Goal: Task Accomplishment & Management: Manage account settings

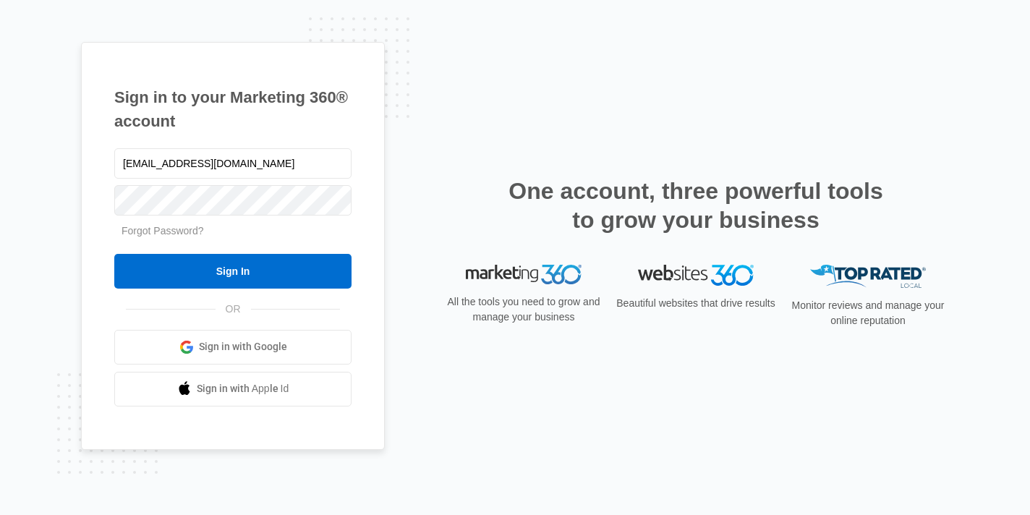
type input "[EMAIL_ADDRESS][DOMAIN_NAME]"
click at [114, 254] on input "Sign In" at bounding box center [232, 271] width 237 height 35
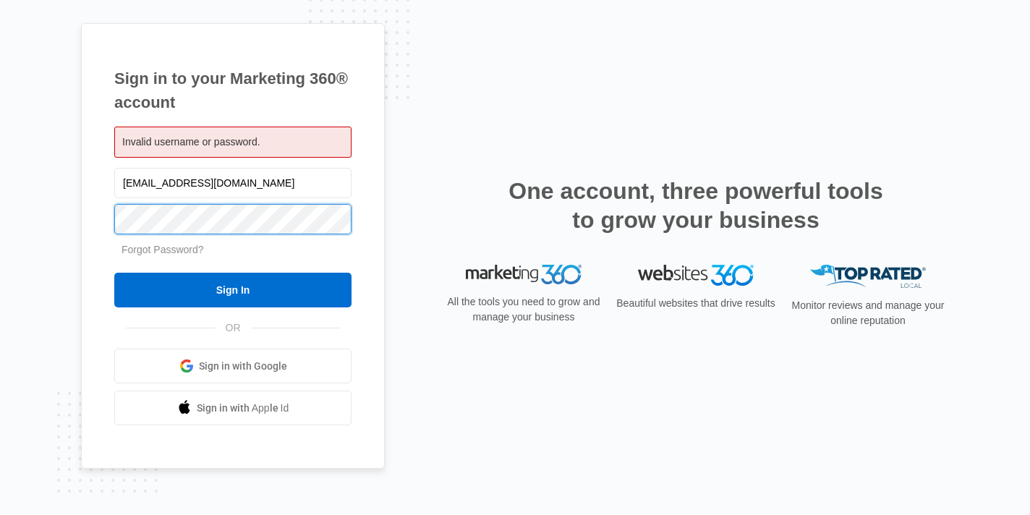
click at [114, 273] on input "Sign In" at bounding box center [232, 290] width 237 height 35
click at [217, 409] on span "Sign in with Apple Id" at bounding box center [243, 408] width 93 height 15
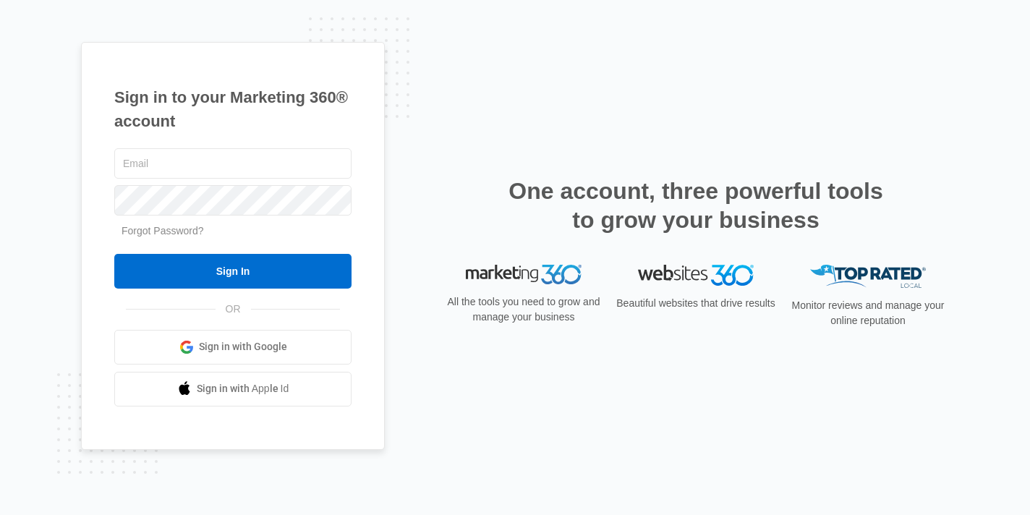
click at [150, 231] on link "Forgot Password?" at bounding box center [162, 231] width 82 height 12
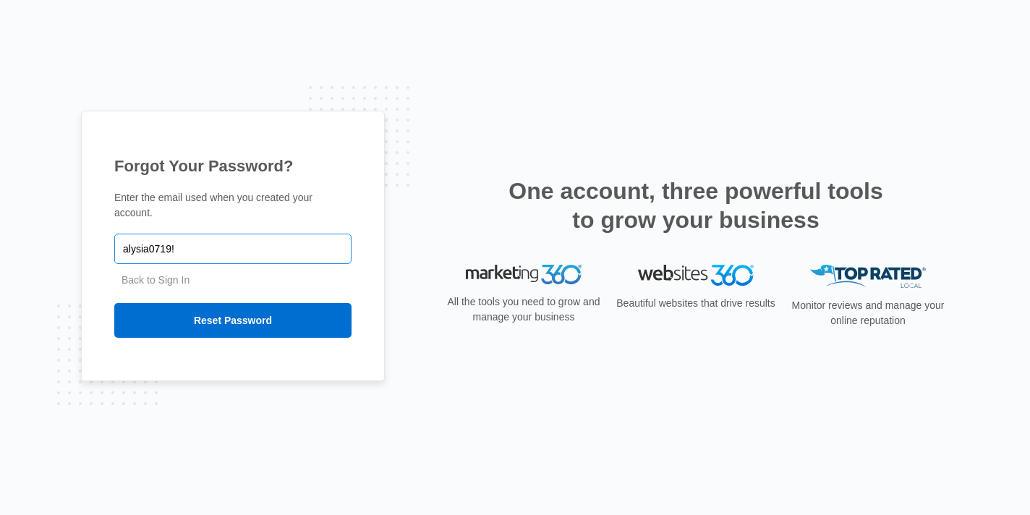
type input "alysia0719!"
click at [114, 303] on input "Reset Password" at bounding box center [232, 320] width 237 height 35
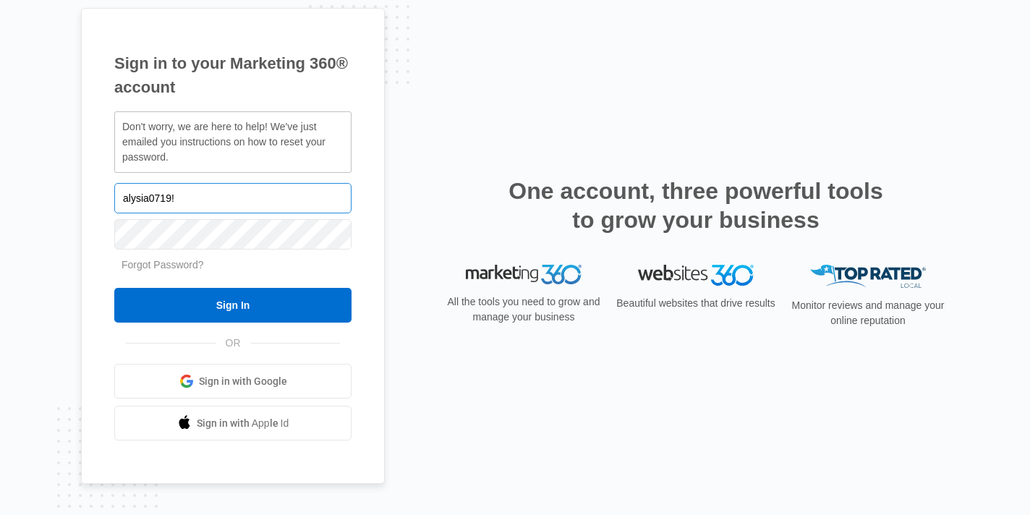
click at [206, 187] on input "alysia0719!" at bounding box center [232, 198] width 237 height 30
type input "alysia0719@icloud.com"
click at [114, 288] on input "Sign In" at bounding box center [232, 305] width 237 height 35
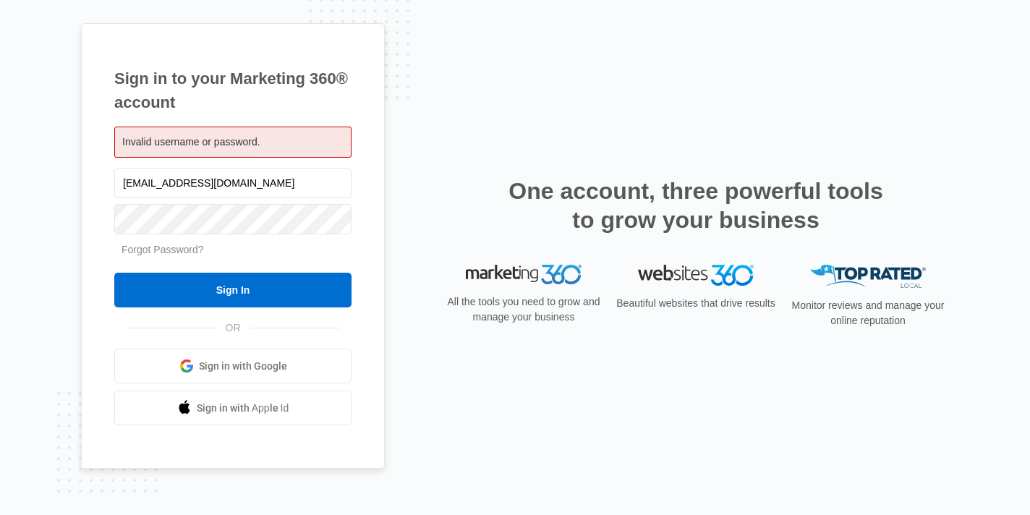
click at [148, 254] on link "Forgot Password?" at bounding box center [162, 250] width 82 height 12
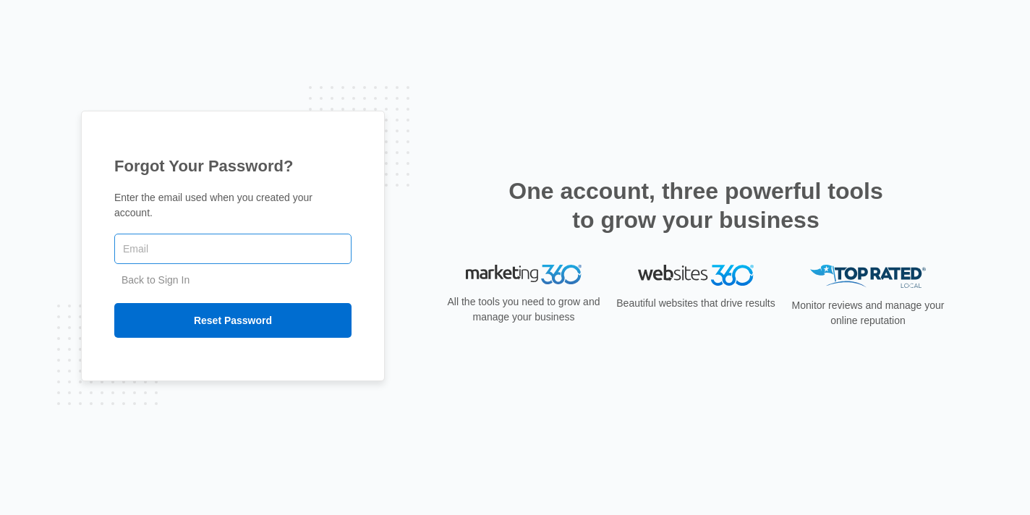
click at [161, 256] on input "text" at bounding box center [232, 249] width 237 height 30
type input "[EMAIL_ADDRESS][DOMAIN_NAME]"
click at [153, 300] on div "Back to Sign In Reset Password" at bounding box center [232, 305] width 237 height 65
click at [198, 301] on div "Back to Sign In Reset Password" at bounding box center [232, 305] width 237 height 65
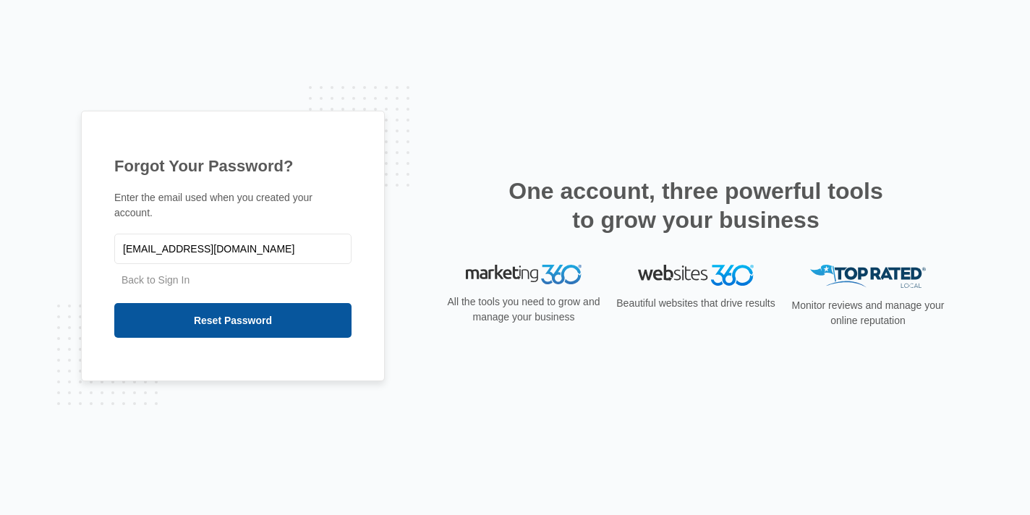
click at [213, 320] on input "Reset Password" at bounding box center [232, 320] width 237 height 35
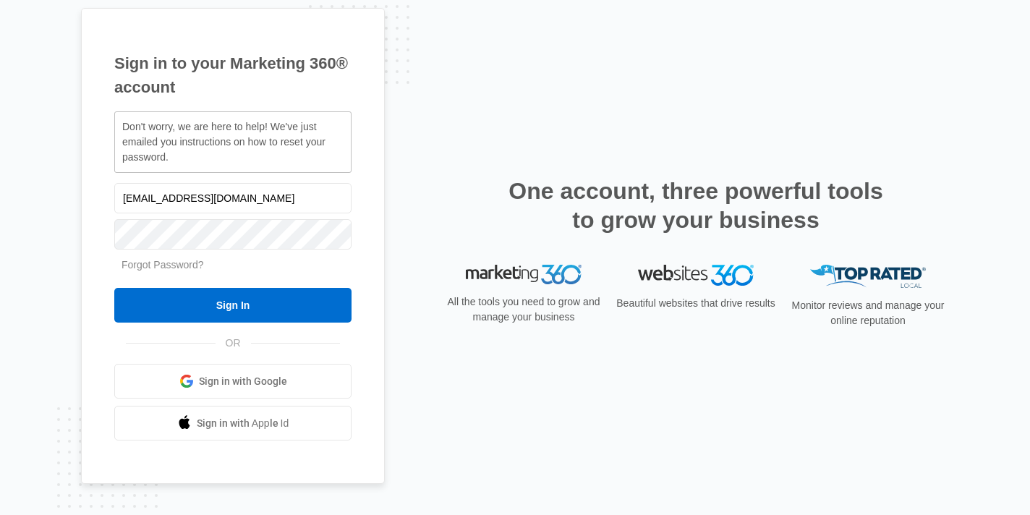
click at [182, 260] on link "Forgot Password?" at bounding box center [162, 265] width 82 height 12
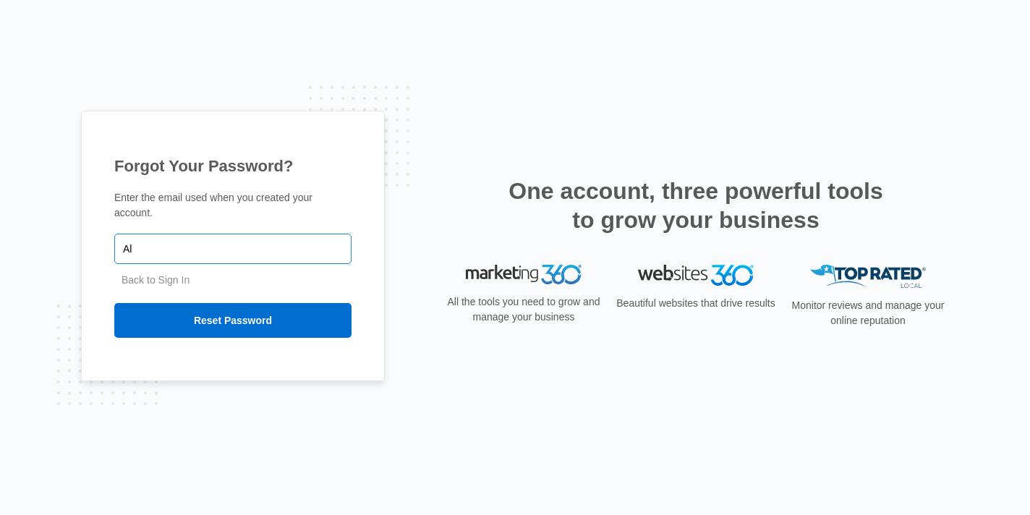
type input "A"
type input "[EMAIL_ADDRESS][DOMAIN_NAME]"
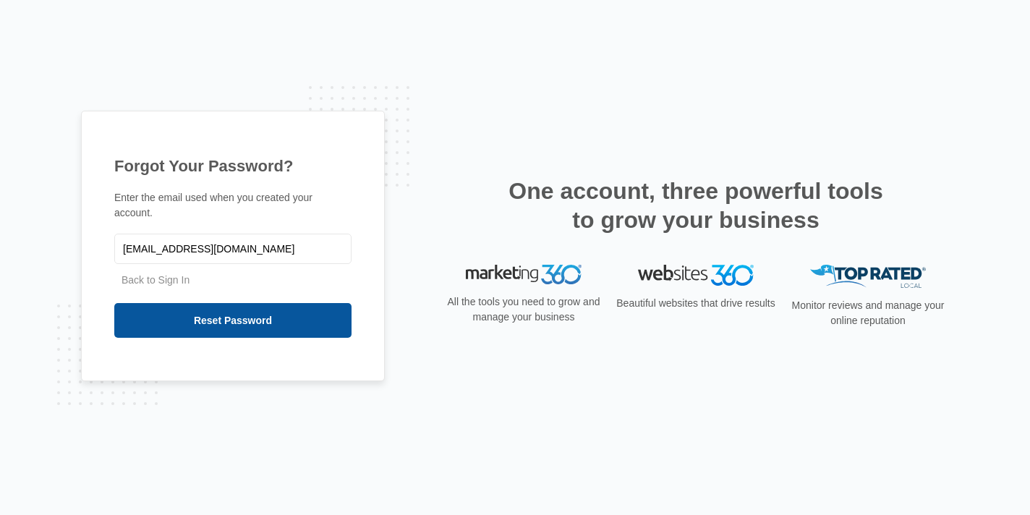
click at [206, 318] on input "Reset Password" at bounding box center [232, 320] width 237 height 35
